Goal: Information Seeking & Learning: Learn about a topic

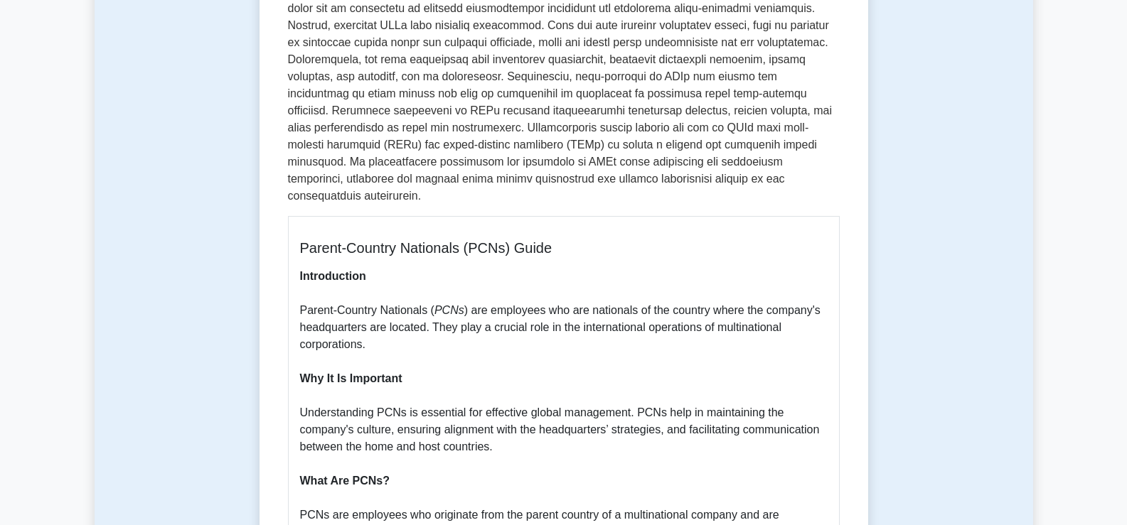
scroll to position [398, 0]
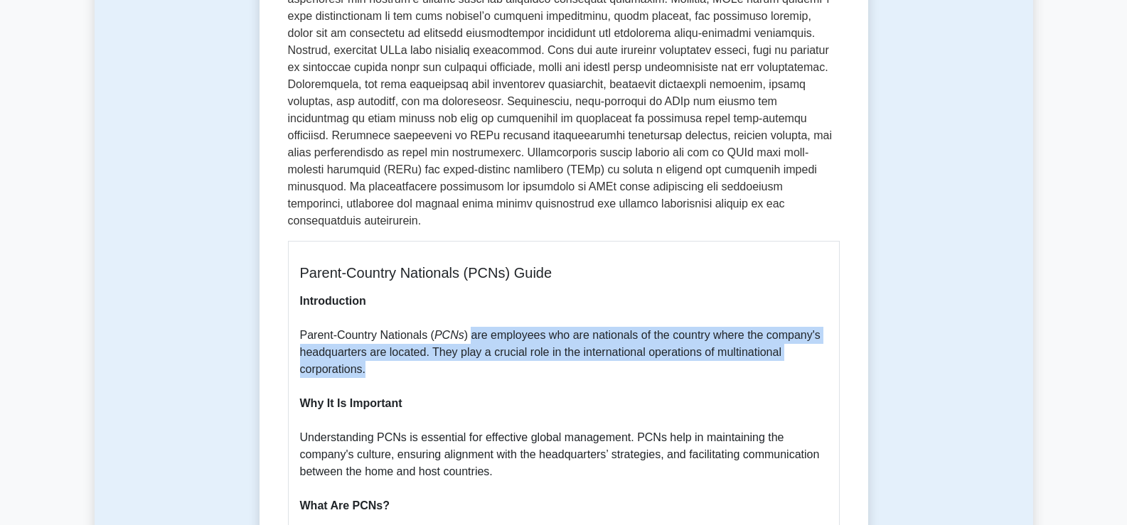
drag, startPoint x: 468, startPoint y: 321, endPoint x: 496, endPoint y: 348, distance: 37.7
copy p "are employees who are nationals of the country where the company's headquarters…"
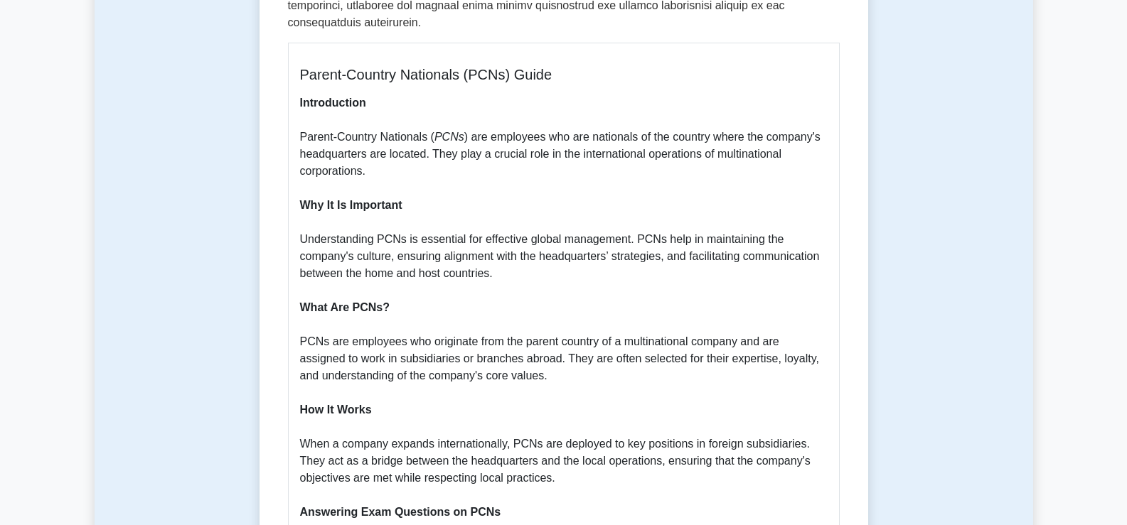
scroll to position [604, 0]
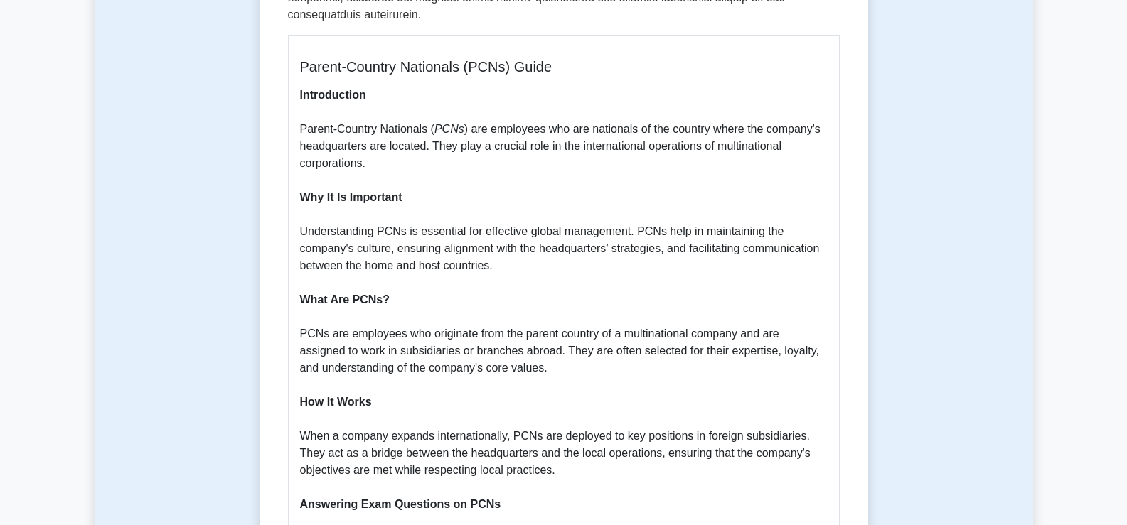
click at [665, 214] on p "Introduction Parent-Country Nationals ( PCNs ) are employees who are nationals …" at bounding box center [563, 522] width 527 height 870
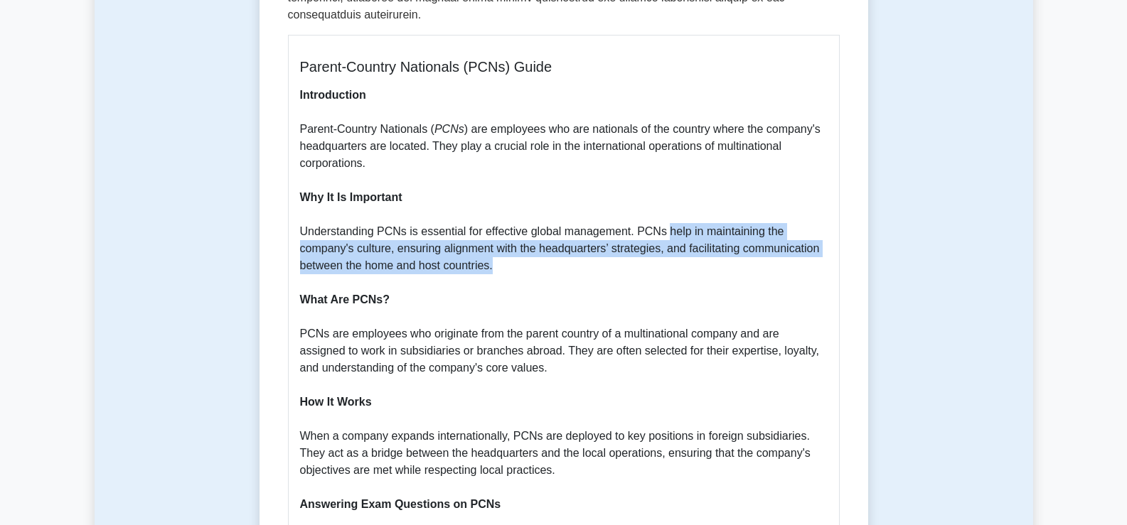
drag, startPoint x: 665, startPoint y: 214, endPoint x: 673, endPoint y: 243, distance: 30.0
click at [673, 243] on p "Introduction Parent-Country Nationals ( PCNs ) are employees who are nationals …" at bounding box center [563, 522] width 527 height 870
copy p "help in maintaining the company's culture, ensuring alignment with the headquar…"
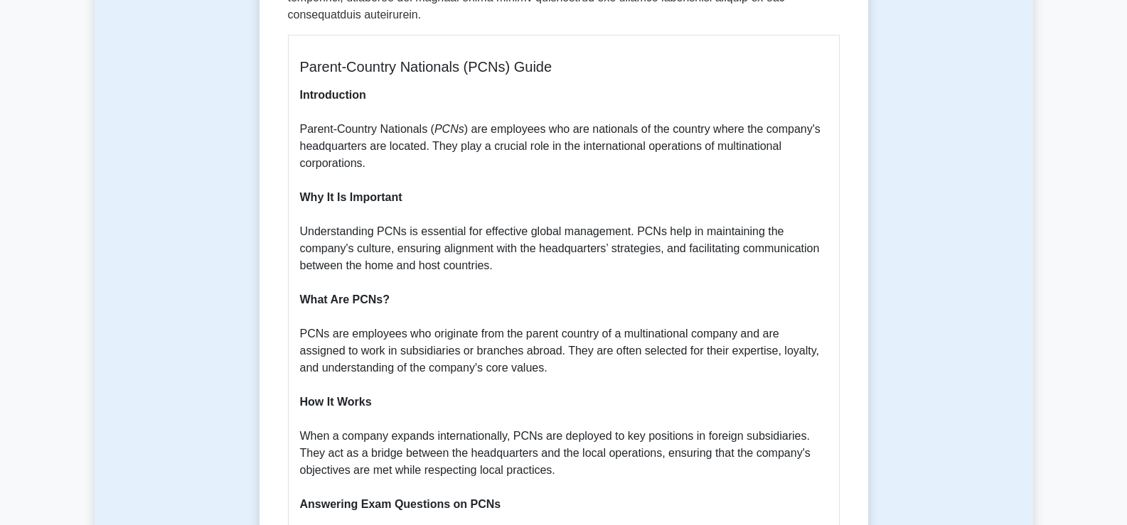
click at [350, 318] on p "Introduction Parent-Country Nationals ( PCNs ) are employees who are nationals …" at bounding box center [563, 522] width 527 height 870
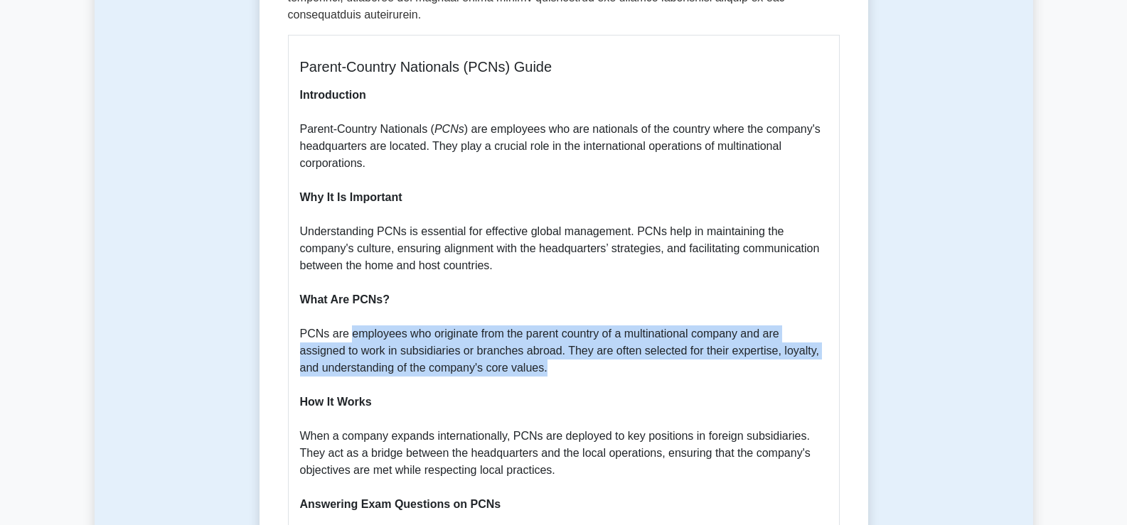
drag, startPoint x: 350, startPoint y: 318, endPoint x: 527, endPoint y: 351, distance: 180.7
click at [527, 351] on p "Introduction Parent-Country Nationals ( PCNs ) are employees who are nationals …" at bounding box center [563, 522] width 527 height 870
copy p "employees who originate from the parent country of a multinational company and …"
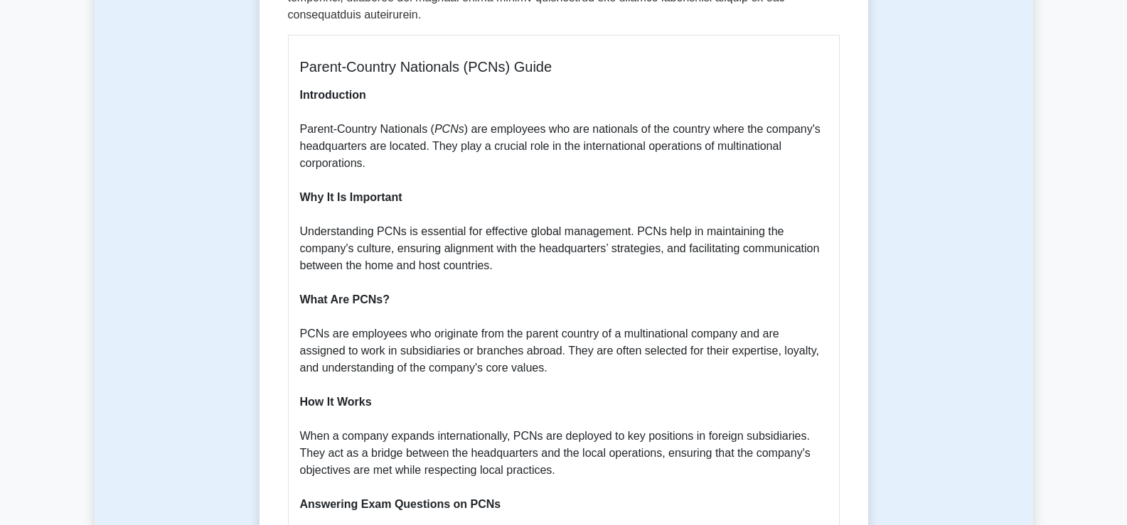
click at [702, 201] on p "Introduction Parent-Country Nationals ( PCNs ) are employees who are nationals …" at bounding box center [563, 522] width 527 height 870
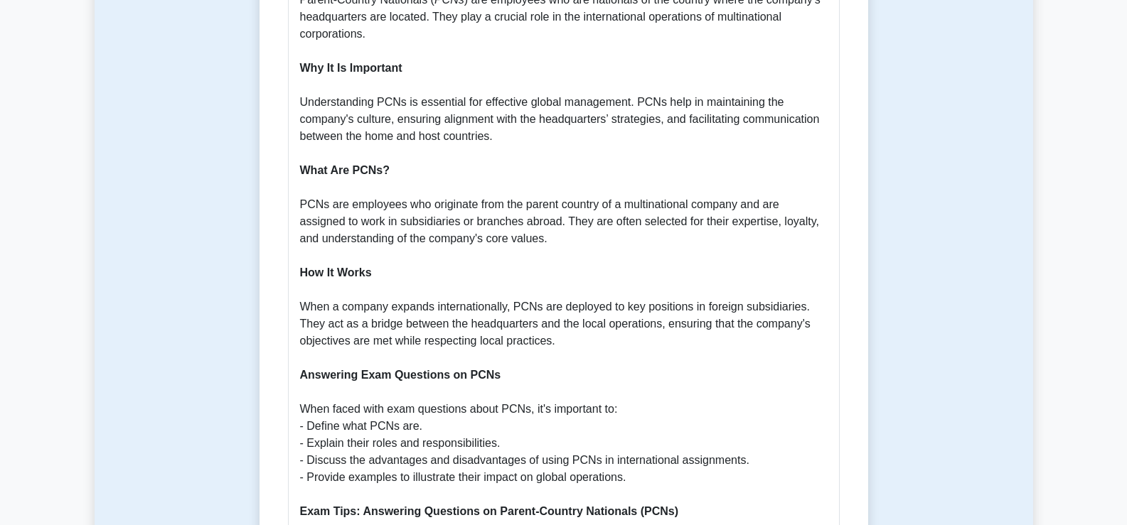
scroll to position [746, 0]
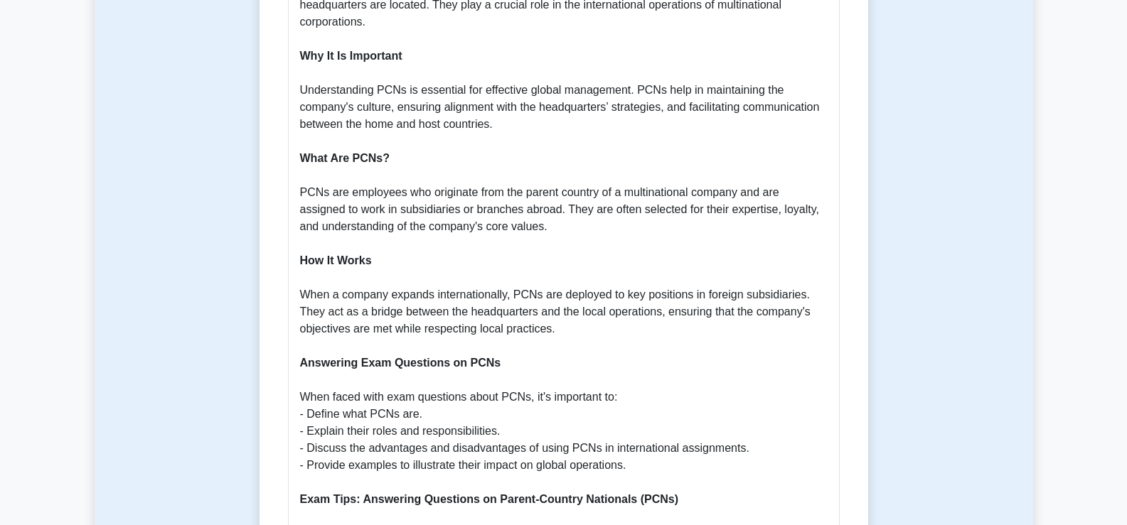
click at [514, 277] on p "Introduction Parent-Country Nationals ( PCNs ) are employees who are nationals …" at bounding box center [563, 380] width 527 height 870
click at [559, 277] on p "Introduction Parent-Country Nationals ( PCNs ) are employees who are nationals …" at bounding box center [563, 380] width 527 height 870
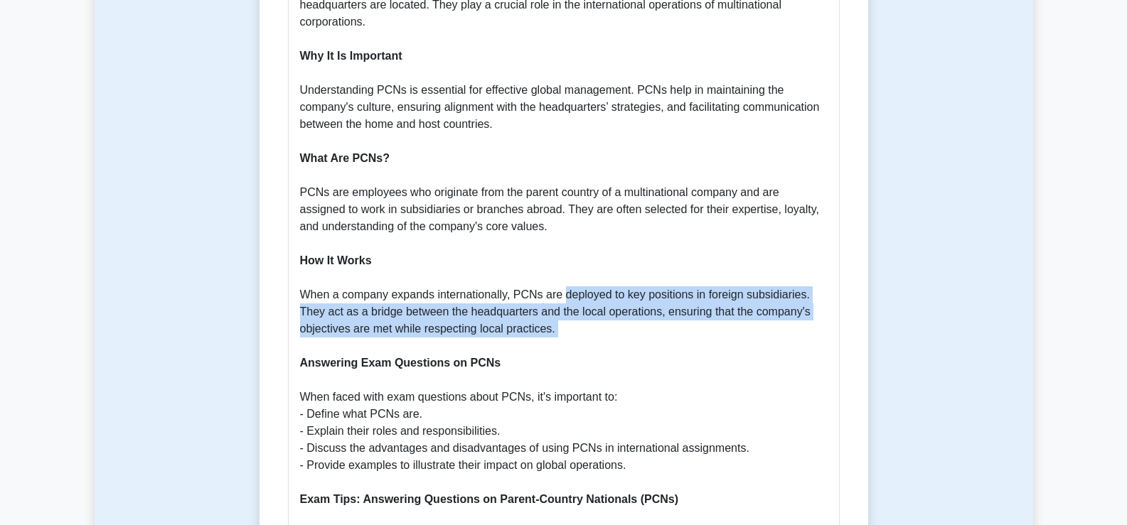
drag, startPoint x: 559, startPoint y: 277, endPoint x: 588, endPoint y: 309, distance: 42.8
click at [588, 309] on p "Introduction Parent-Country Nationals ( PCNs ) are employees who are nationals …" at bounding box center [563, 380] width 527 height 870
copy p "deployed to key positions in foreign subsidiaries. They act as a bridge between…"
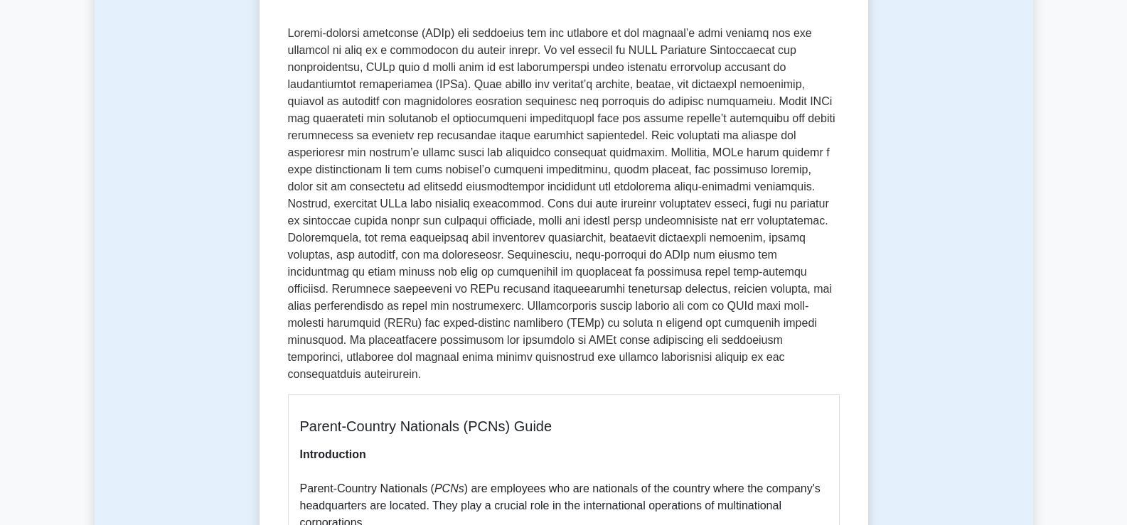
scroll to position [240, 0]
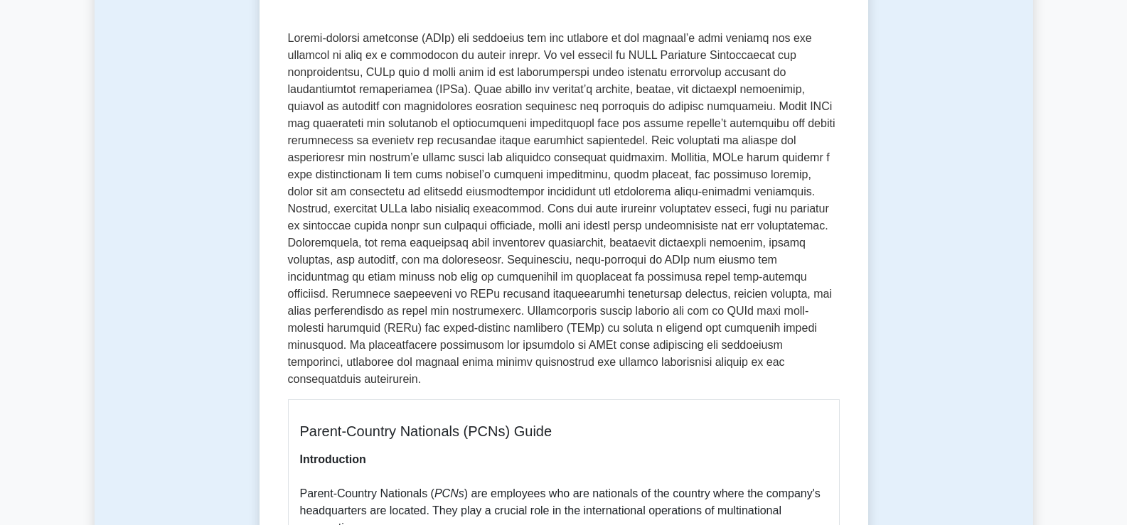
click at [598, 112] on p at bounding box center [564, 209] width 552 height 358
click at [468, 90] on p at bounding box center [564, 209] width 552 height 358
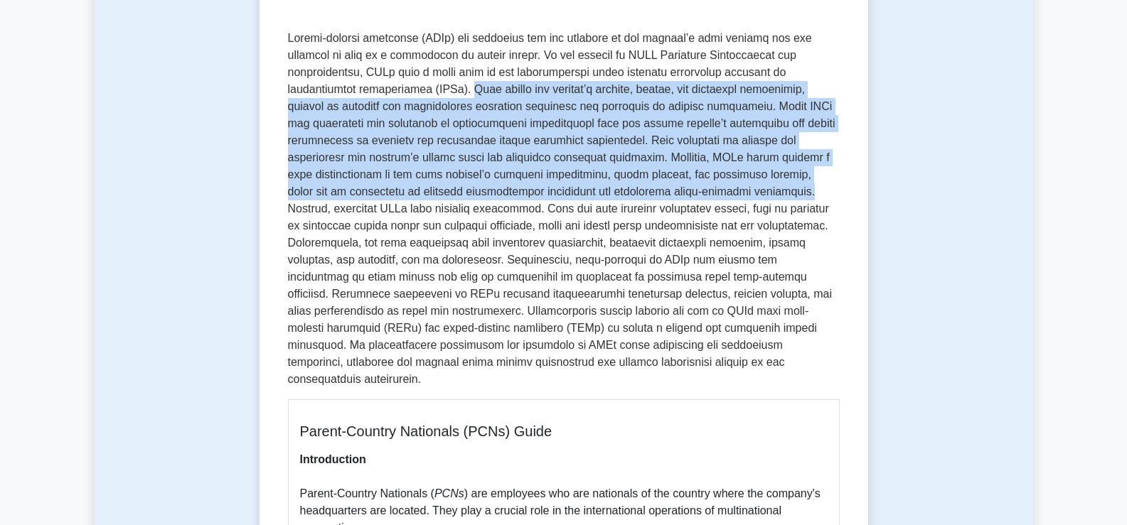
drag, startPoint x: 468, startPoint y: 90, endPoint x: 749, endPoint y: 191, distance: 298.8
click at [749, 191] on p at bounding box center [564, 209] width 552 height 358
copy p "They embody the company’s culture, values, and operating procedures, serving as…"
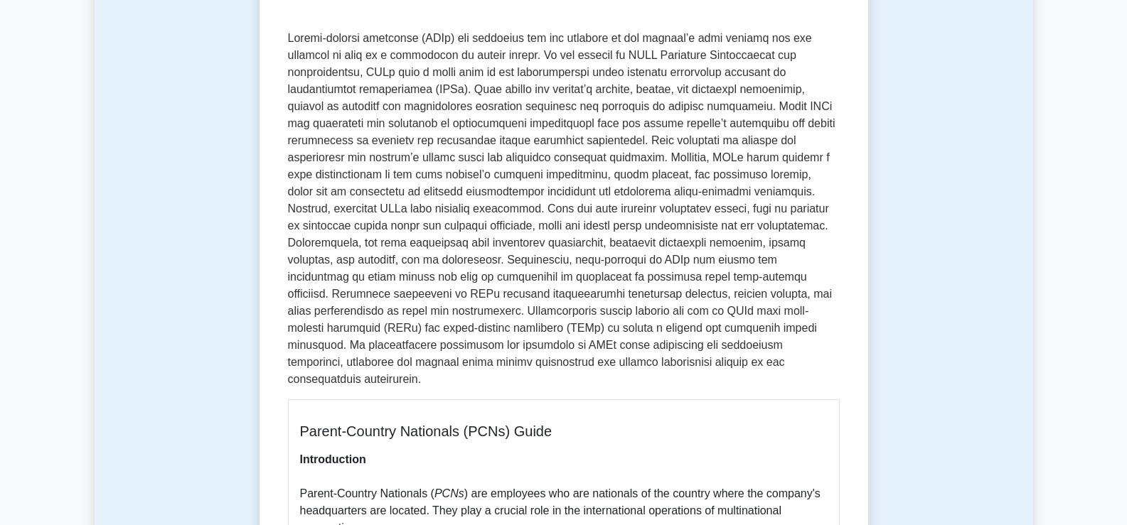
click at [752, 193] on p at bounding box center [564, 209] width 552 height 358
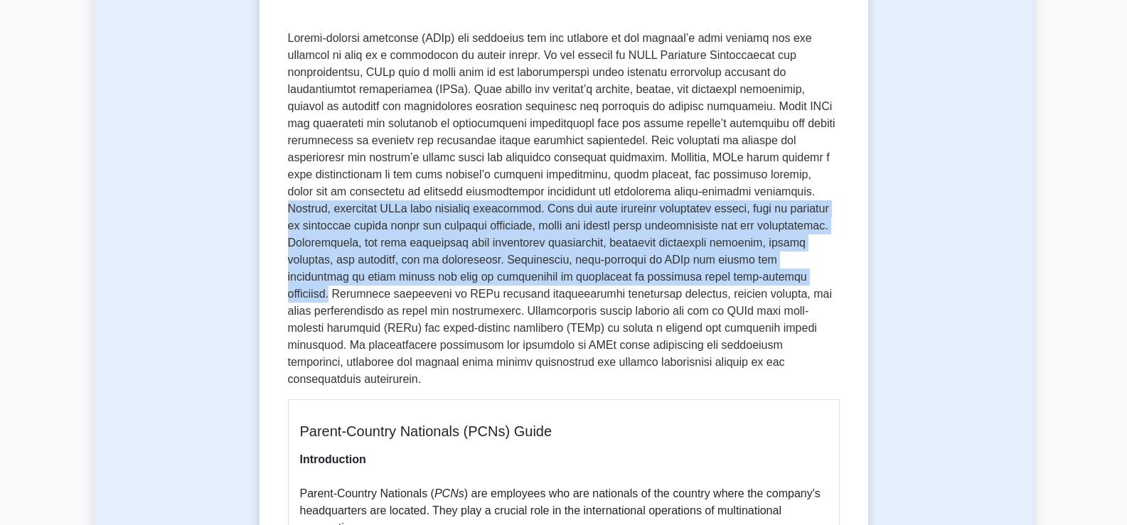
drag, startPoint x: 752, startPoint y: 193, endPoint x: 734, endPoint y: 272, distance: 80.9
click at [734, 272] on p at bounding box center [564, 209] width 552 height 358
copy p "However, deploying PCNs also presents challenges. They may face cultural adjust…"
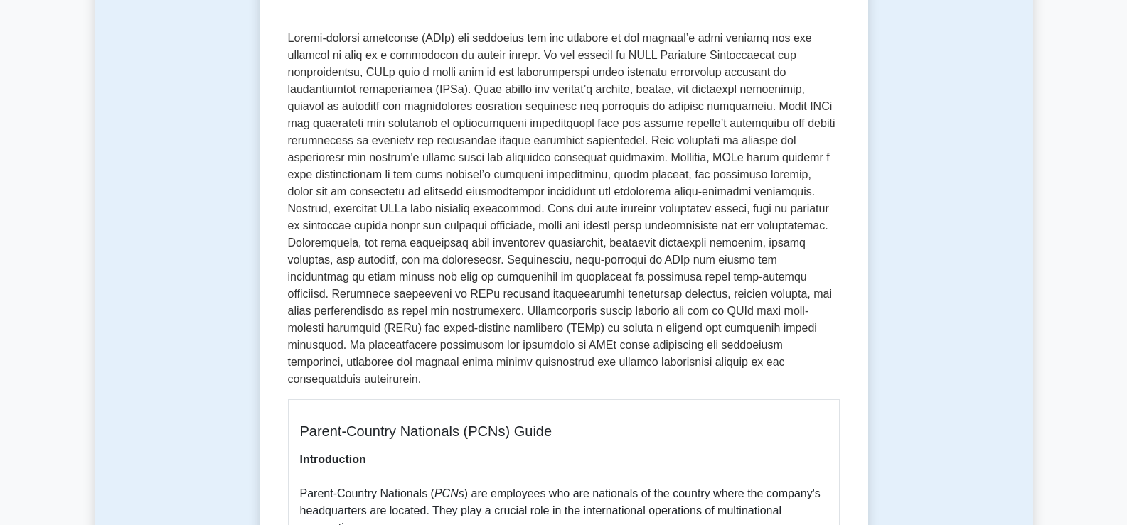
click at [736, 277] on p at bounding box center [564, 209] width 552 height 358
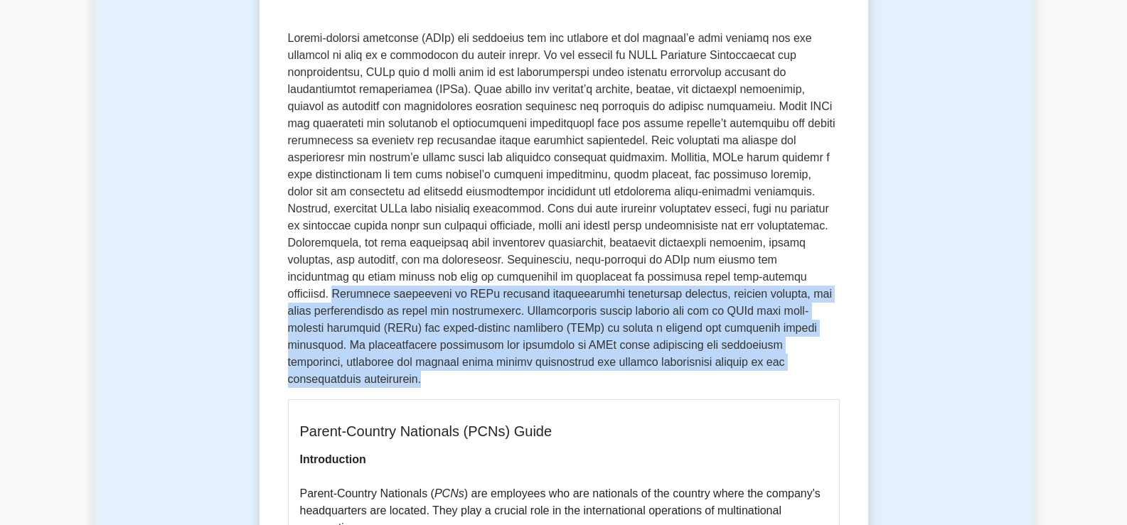
drag, startPoint x: 736, startPoint y: 277, endPoint x: 745, endPoint y: 358, distance: 81.6
click at [745, 358] on p at bounding box center [564, 209] width 552 height 358
copy p "Effective management of PCNs involves comprehensive expatriate training, suppor…"
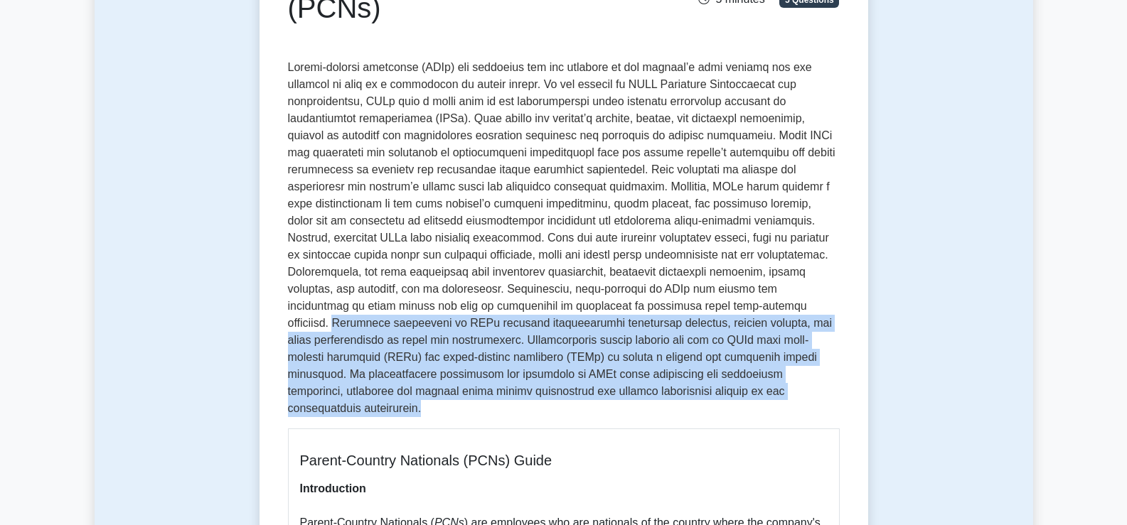
scroll to position [0, 0]
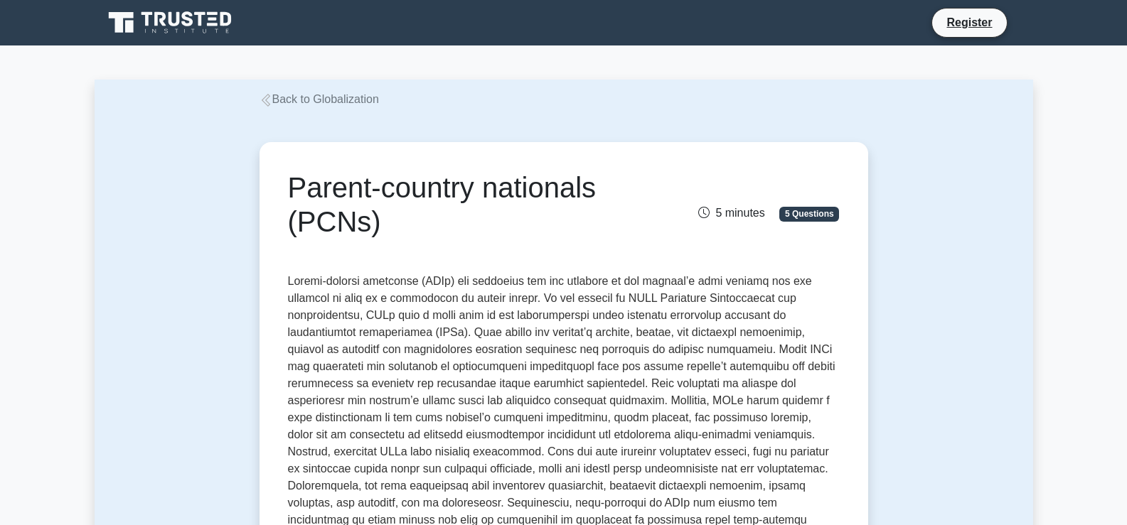
click at [268, 99] on icon at bounding box center [265, 100] width 9 height 13
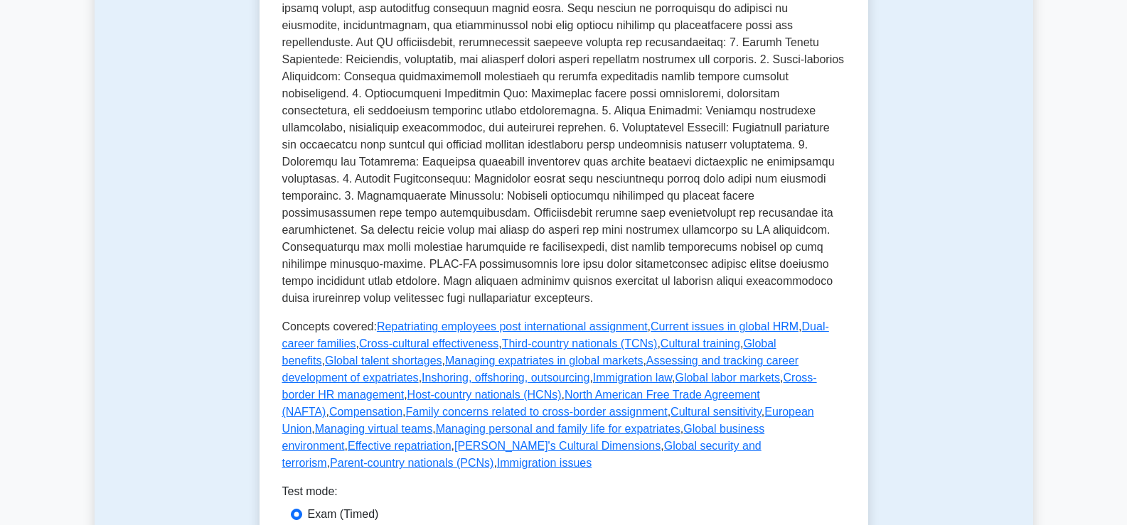
scroll to position [429, 0]
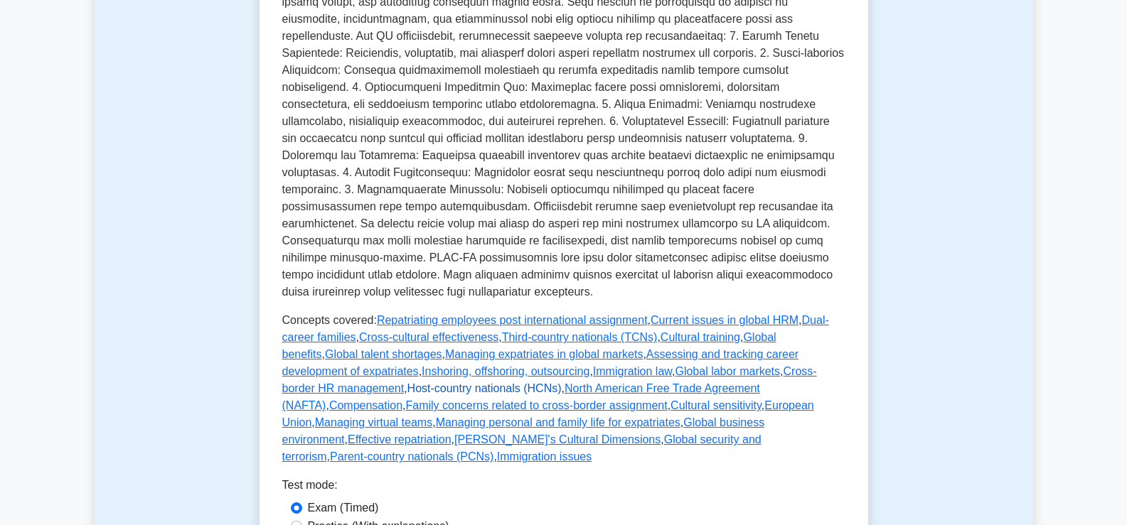
click at [562, 382] on link "Host-country nationals (HCNs)" at bounding box center [484, 388] width 154 height 12
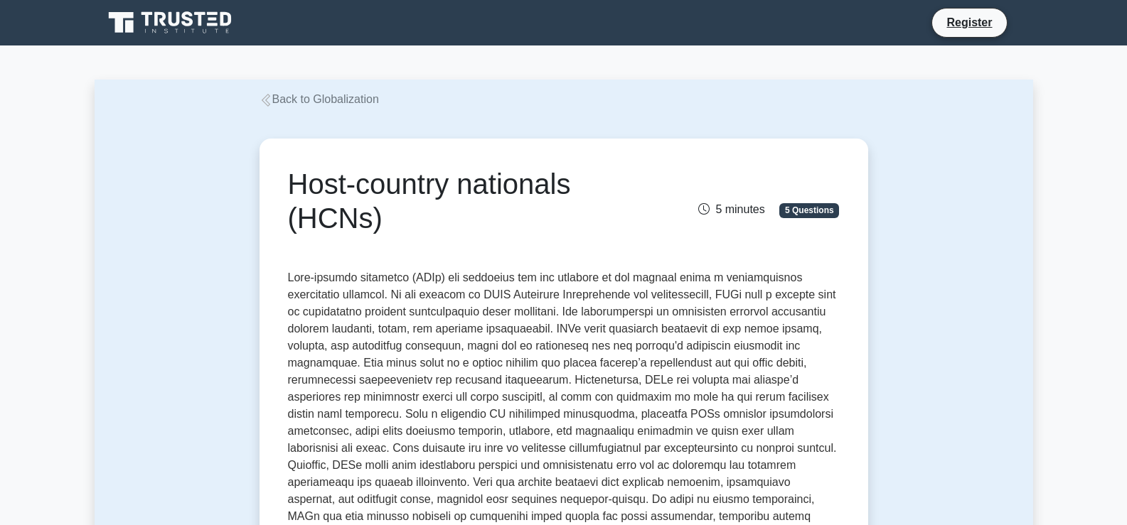
click at [289, 277] on p at bounding box center [564, 448] width 552 height 358
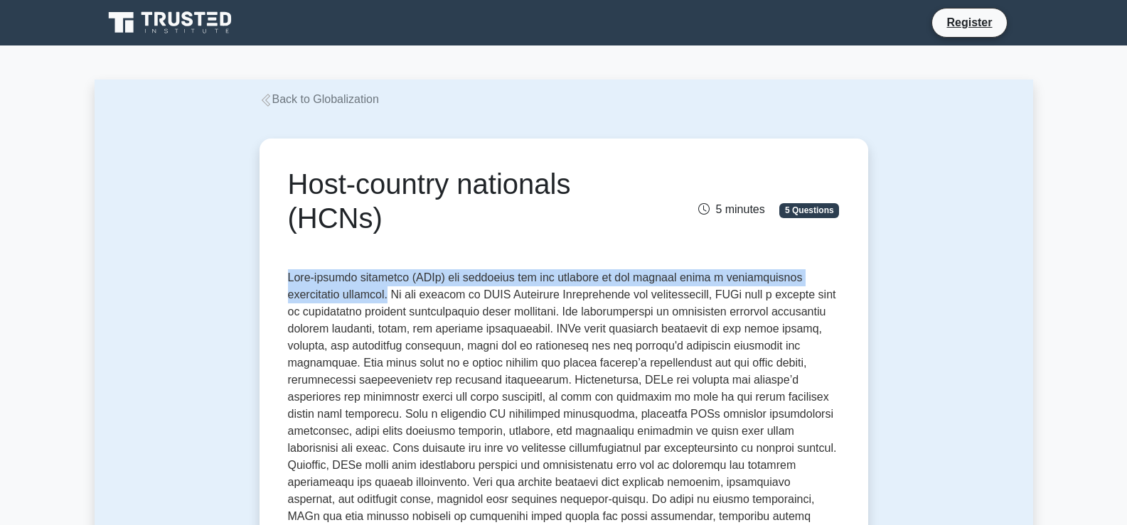
drag, startPoint x: 289, startPoint y: 277, endPoint x: 395, endPoint y: 291, distance: 106.2
click at [395, 291] on p at bounding box center [564, 448] width 552 height 358
copy p "Host-country nationals (HCNs) are employees who are citizens of the country whe…"
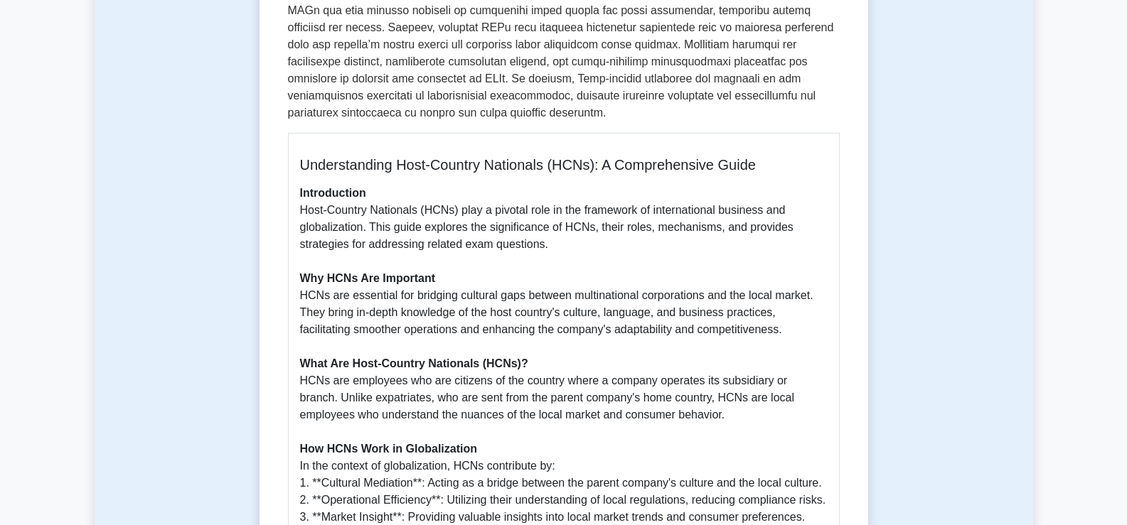
scroll to position [513, 0]
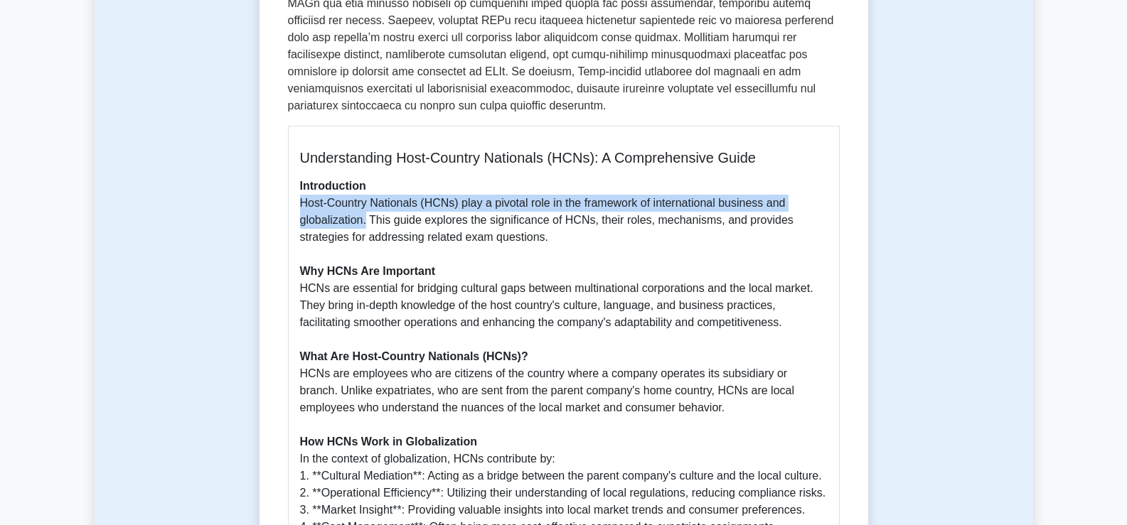
drag, startPoint x: 301, startPoint y: 204, endPoint x: 367, endPoint y: 217, distance: 67.3
click at [367, 217] on p "Introduction Host-Country Nationals (HCNs) play a pivotal role in the framework…" at bounding box center [563, 493] width 527 height 631
copy p "Host-Country Nationals (HCNs) play a pivotal role in the framework of internati…"
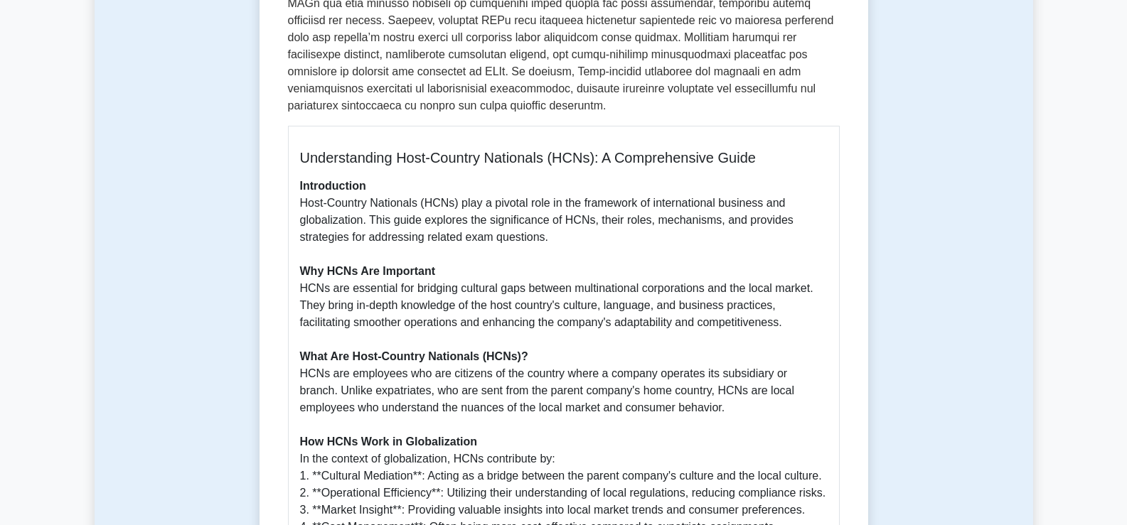
click at [301, 289] on p "Introduction Host-Country Nationals (HCNs) play a pivotal role in the framework…" at bounding box center [563, 493] width 527 height 631
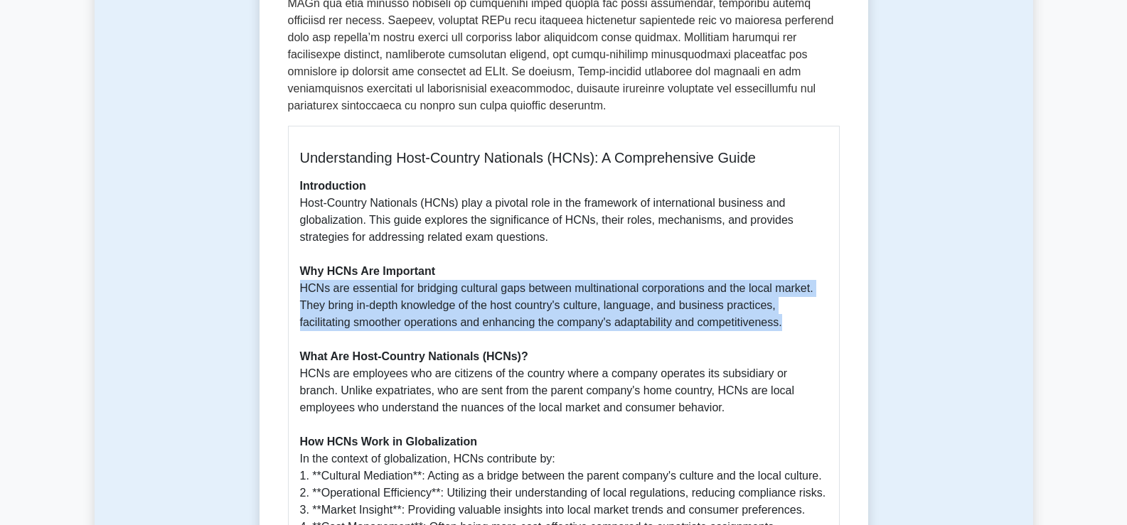
drag, startPoint x: 301, startPoint y: 289, endPoint x: 795, endPoint y: 320, distance: 495.1
click at [795, 320] on p "Introduction Host-Country Nationals (HCNs) play a pivotal role in the framework…" at bounding box center [563, 493] width 527 height 631
copy p "HCNs are essential for bridging cultural gaps between multinational corporation…"
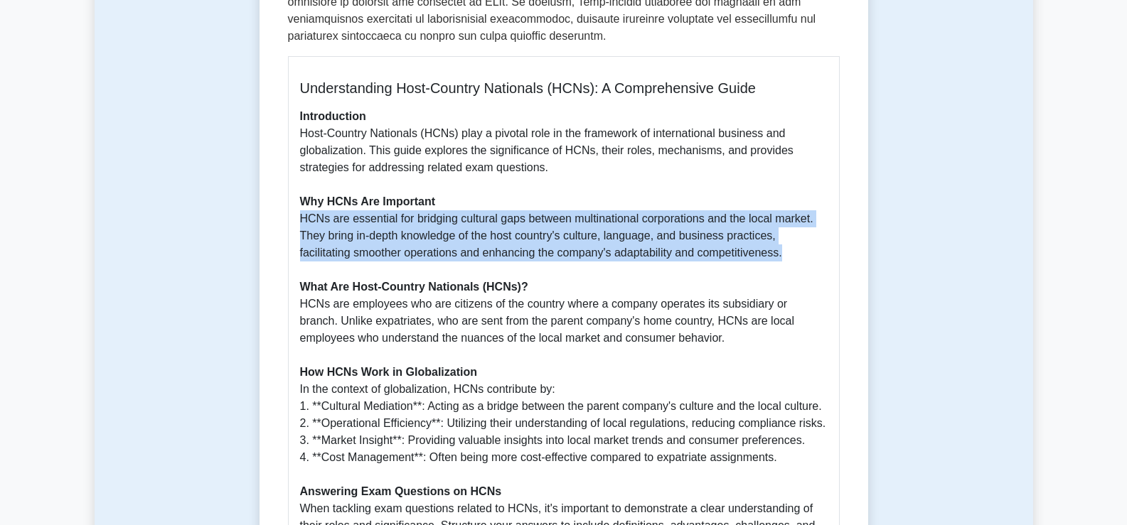
scroll to position [631, 0]
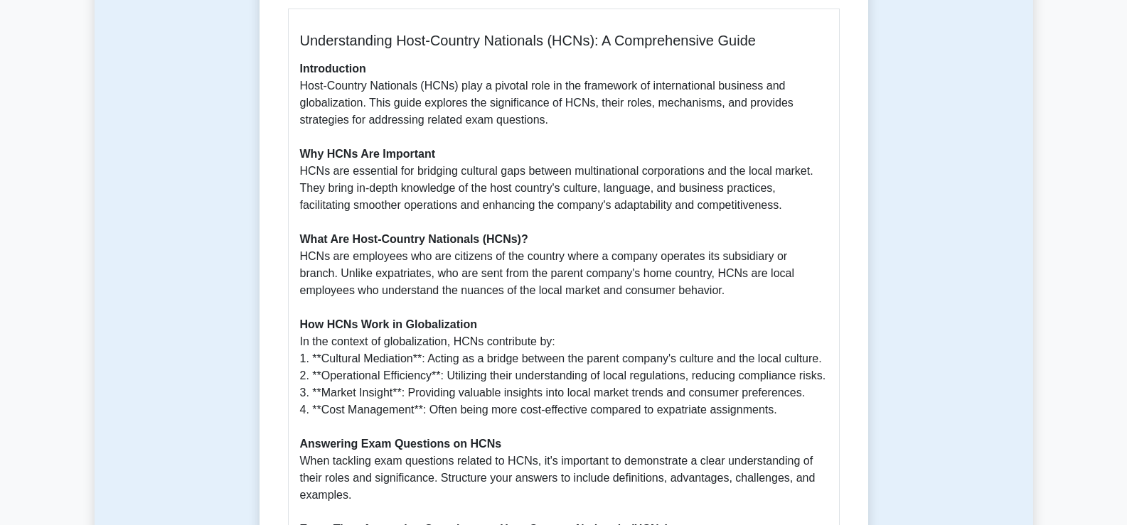
click at [301, 256] on p "Introduction Host-Country Nationals (HCNs) play a pivotal role in the framework…" at bounding box center [563, 375] width 527 height 631
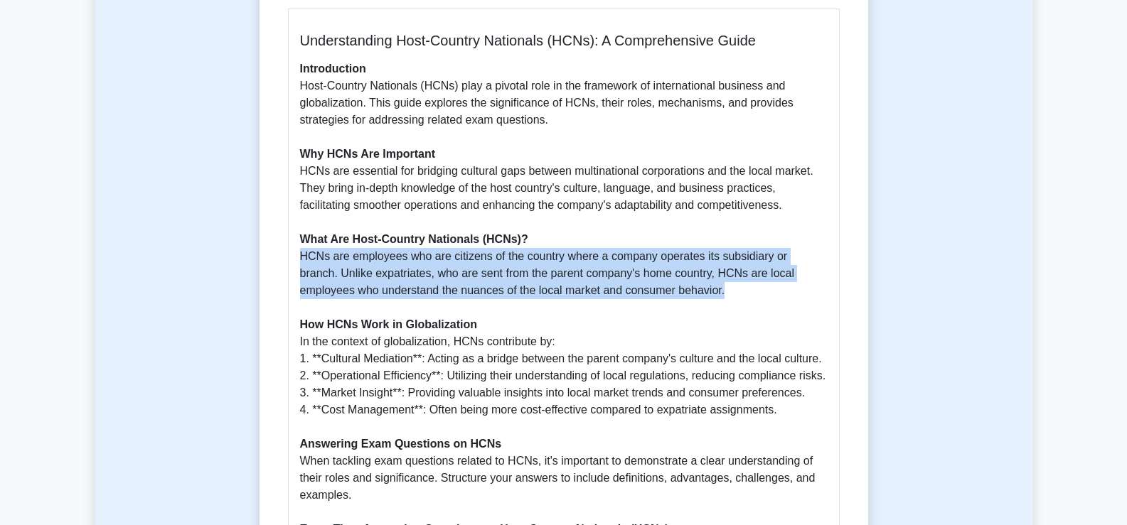
drag, startPoint x: 301, startPoint y: 256, endPoint x: 690, endPoint y: 294, distance: 390.8
click at [690, 294] on p "Introduction Host-Country Nationals (HCNs) play a pivotal role in the framework…" at bounding box center [563, 375] width 527 height 631
copy p "HCNs are employees who are citizens of the country where a company operates its…"
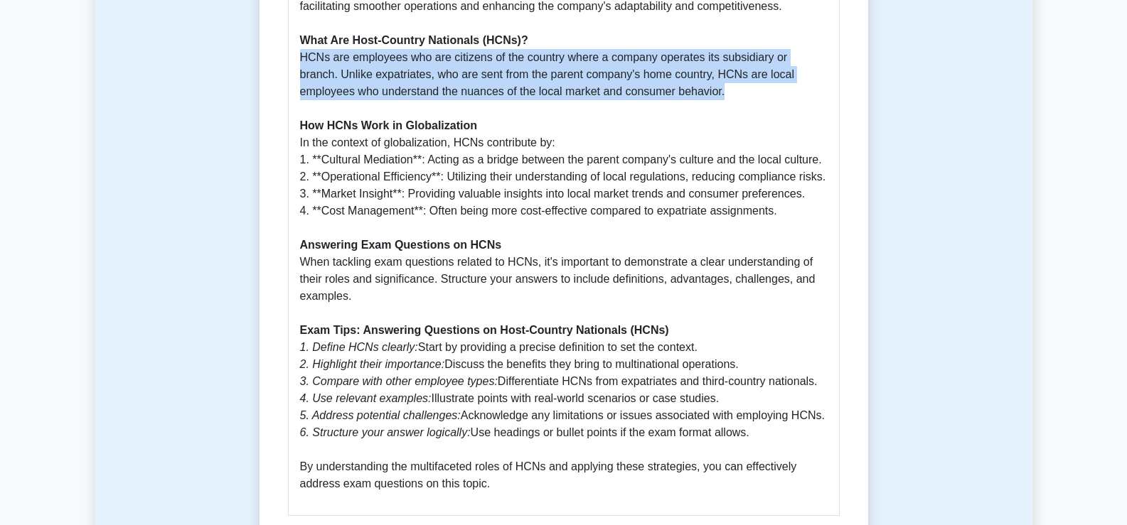
scroll to position [837, 0]
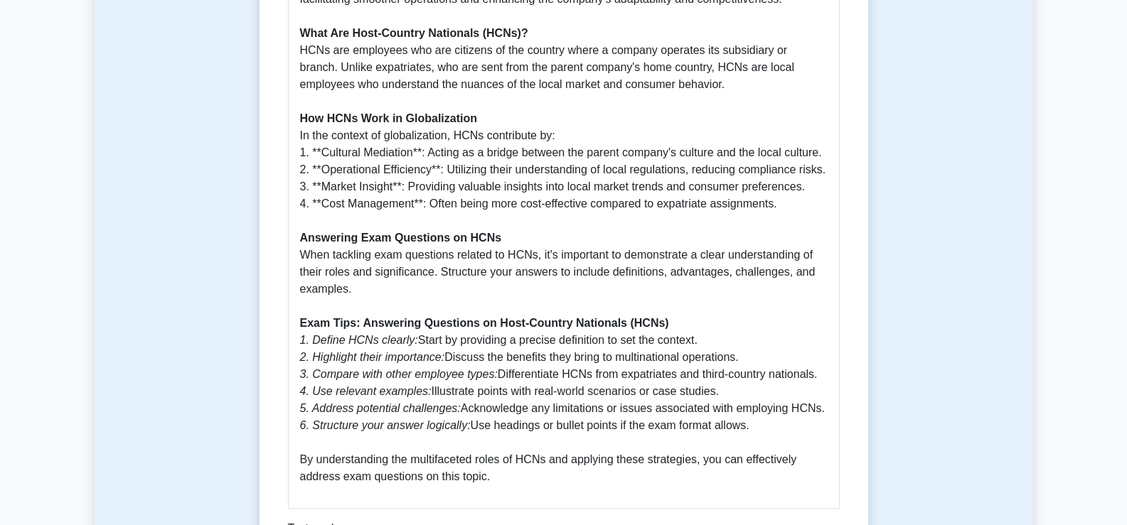
click at [301, 149] on p "Introduction Host-Country Nationals (HCNs) play a pivotal role in the framework…" at bounding box center [563, 169] width 527 height 631
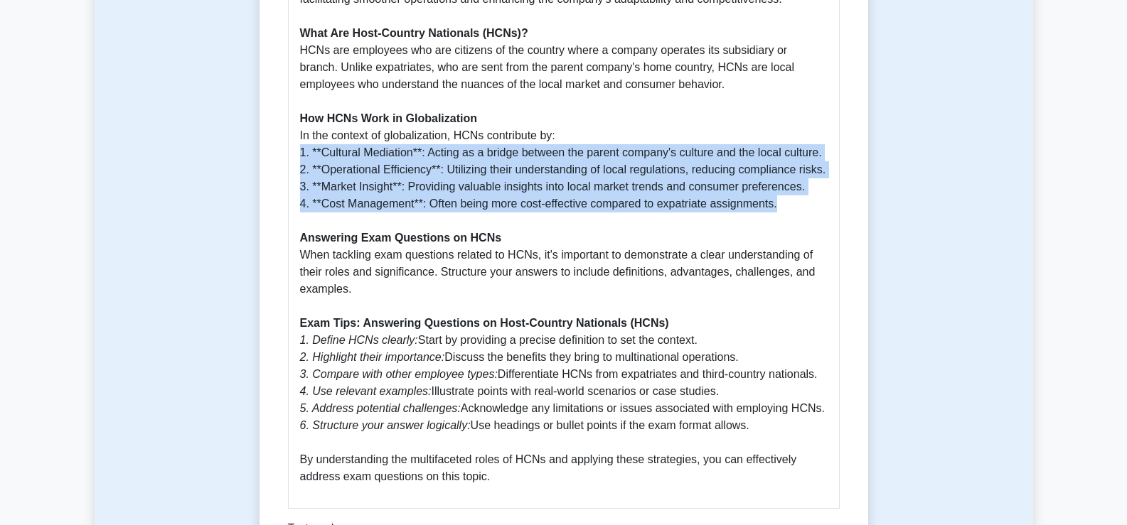
drag, startPoint x: 301, startPoint y: 149, endPoint x: 788, endPoint y: 206, distance: 490.4
click at [788, 206] on p "Introduction Host-Country Nationals (HCNs) play a pivotal role in the framework…" at bounding box center [563, 169] width 527 height 631
copy p "1. **Cultural Mediation**: Acting as a bridge between the parent company's cult…"
